Goal: Transaction & Acquisition: Subscribe to service/newsletter

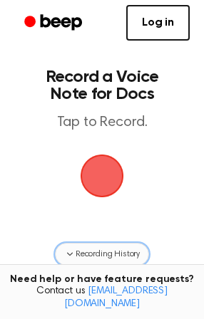
click at [99, 254] on span "Recording History" at bounding box center [108, 254] width 64 height 13
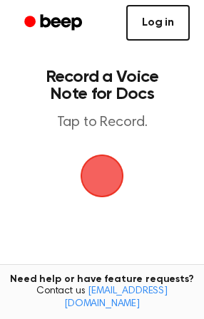
click at [170, 33] on link "Log in" at bounding box center [157, 23] width 63 height 36
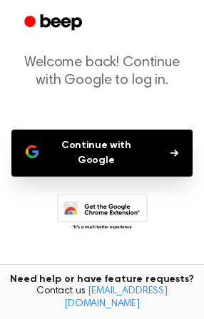
scroll to position [76, 0]
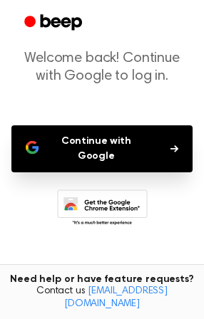
click at [101, 150] on button "Continue with Google" at bounding box center [101, 148] width 181 height 47
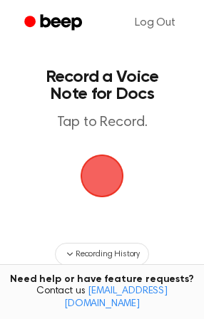
click at [100, 157] on span "button" at bounding box center [102, 176] width 73 height 73
click at [98, 180] on span "button" at bounding box center [101, 175] width 51 height 51
